Goal: Information Seeking & Learning: Learn about a topic

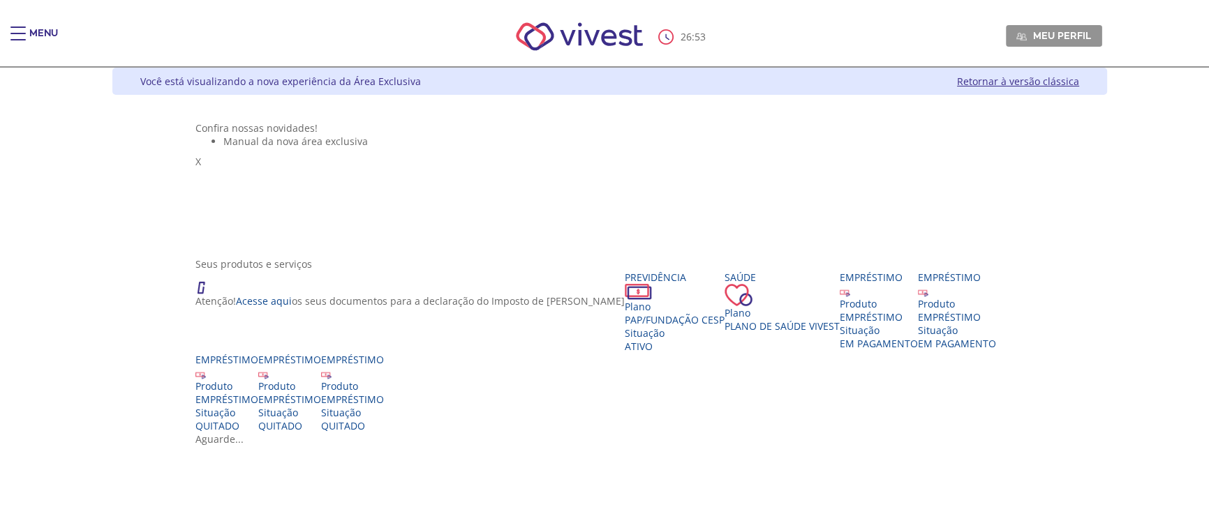
click at [1024, 148] on ul "Manual da nova área exclusiva" at bounding box center [609, 141] width 829 height 13
click at [20, 36] on div "Main header" at bounding box center [17, 41] width 15 height 28
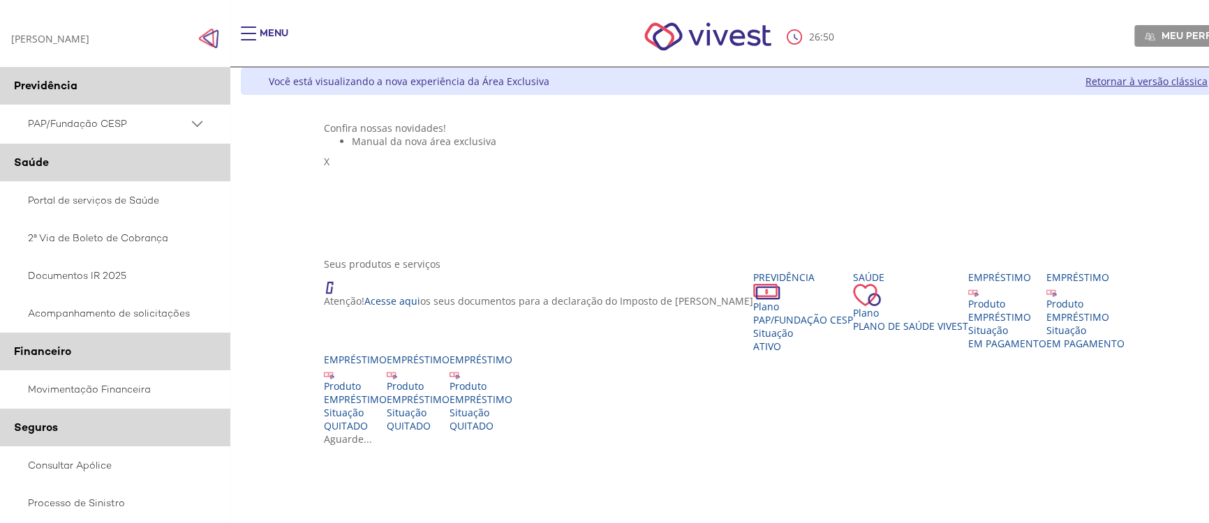
scroll to position [253, 0]
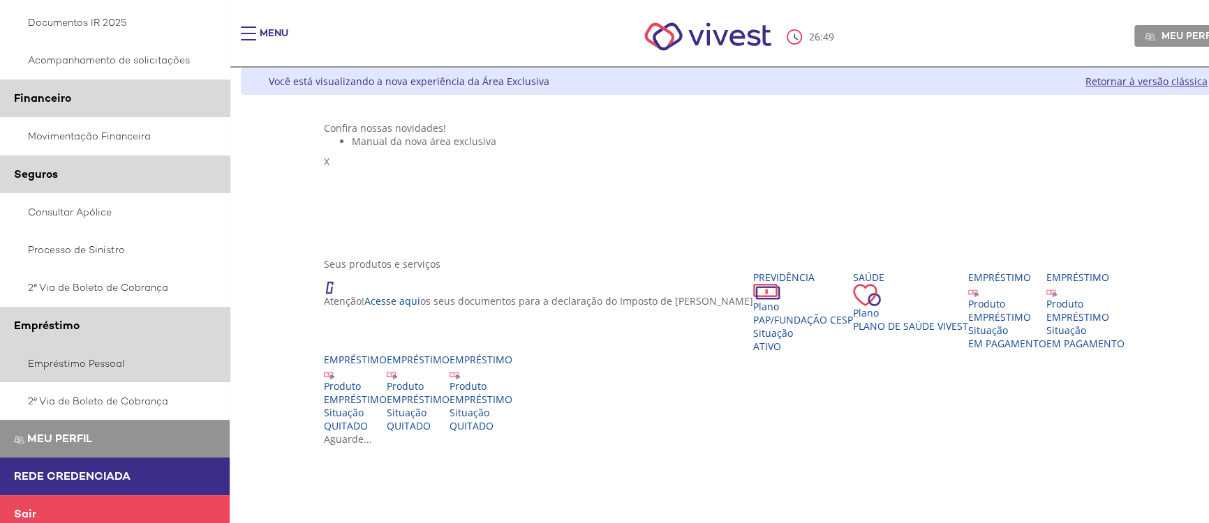
click at [50, 360] on link "Empréstimo Pessoal" at bounding box center [115, 364] width 230 height 38
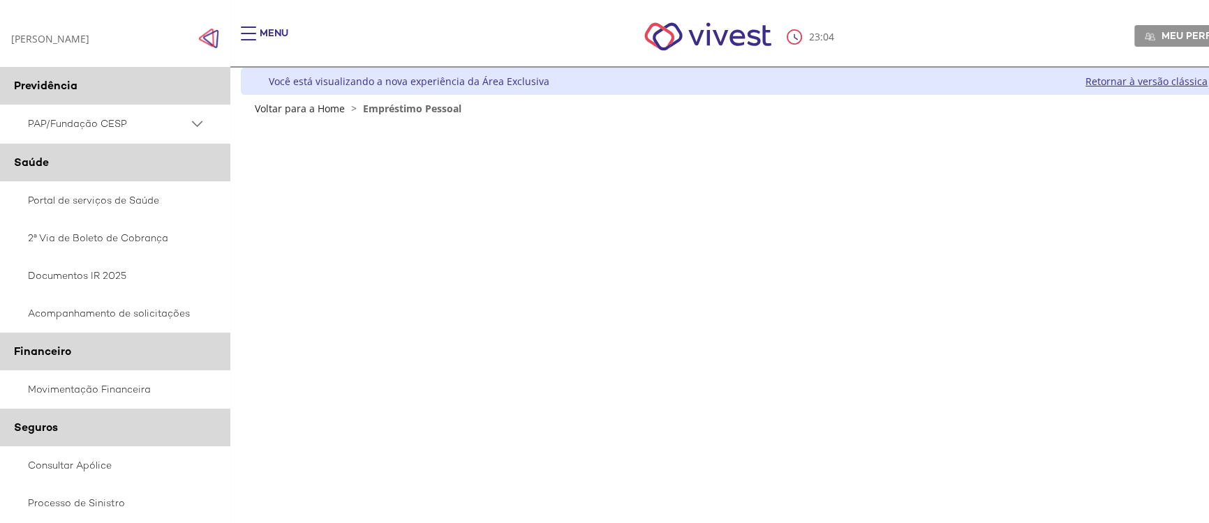
click at [1107, 80] on link "Retornar à versão clássica" at bounding box center [1146, 81] width 122 height 13
